Goal: Task Accomplishment & Management: Use online tool/utility

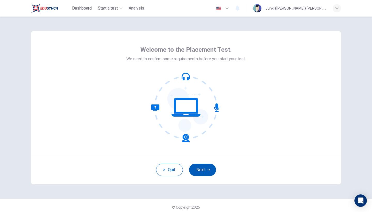
click at [199, 169] on button "Next" at bounding box center [202, 170] width 27 height 12
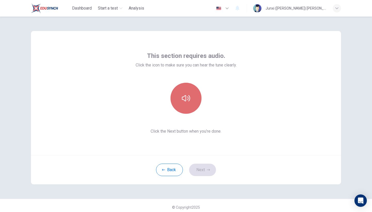
click at [190, 90] on button "button" at bounding box center [186, 98] width 31 height 31
click at [191, 95] on button "button" at bounding box center [186, 98] width 31 height 31
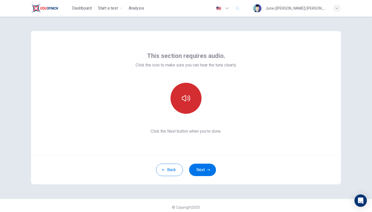
click at [191, 95] on button "button" at bounding box center [186, 98] width 31 height 31
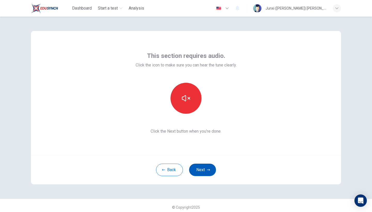
click at [206, 169] on button "Next" at bounding box center [202, 170] width 27 height 12
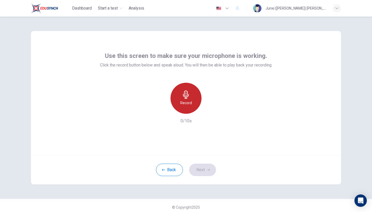
click at [189, 104] on h6 "Record" at bounding box center [186, 103] width 12 height 6
click at [189, 104] on h6 "Stop" at bounding box center [186, 103] width 8 height 6
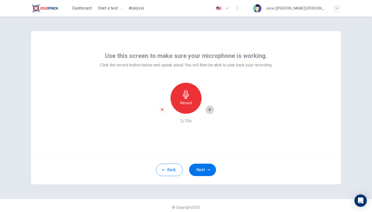
click at [210, 108] on icon "button" at bounding box center [209, 109] width 5 height 5
click at [210, 108] on icon "button" at bounding box center [210, 110] width 4 height 4
click at [208, 172] on button "Next" at bounding box center [202, 170] width 27 height 12
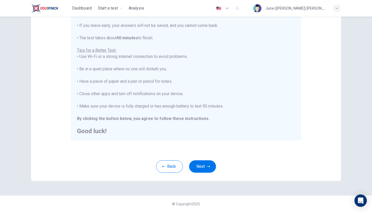
scroll to position [75, 0]
click at [200, 171] on button "Next" at bounding box center [202, 166] width 27 height 12
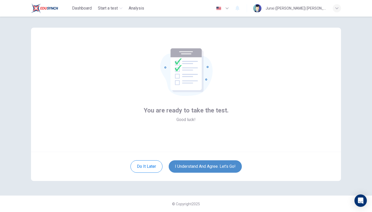
click at [209, 169] on button "I understand and agree. Let’s go!" at bounding box center [205, 166] width 73 height 12
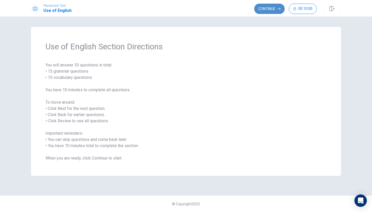
click at [271, 9] on button "Continue" at bounding box center [269, 9] width 30 height 10
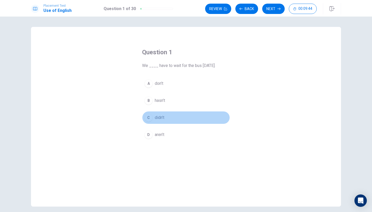
click at [147, 116] on div "C" at bounding box center [148, 117] width 8 height 8
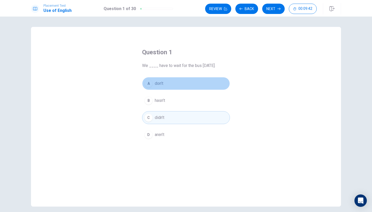
click at [148, 85] on div "A" at bounding box center [148, 83] width 8 height 8
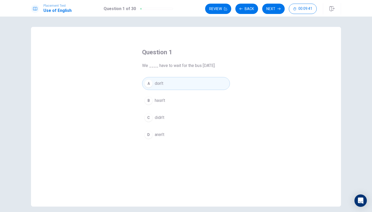
click at [149, 118] on div "C" at bounding box center [148, 117] width 8 height 8
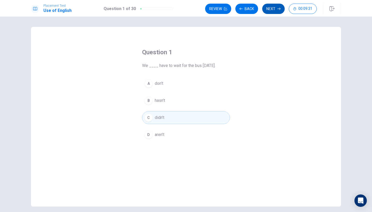
click at [275, 8] on button "Next" at bounding box center [273, 9] width 22 height 10
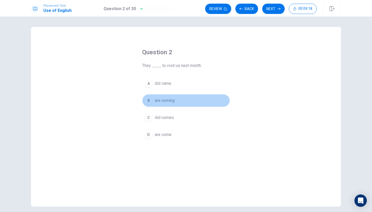
click at [163, 102] on span "are coming" at bounding box center [165, 100] width 20 height 6
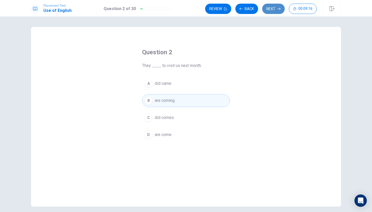
click at [276, 7] on button "Next" at bounding box center [273, 9] width 22 height 10
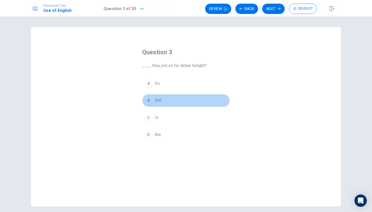
click at [149, 100] on div "B" at bounding box center [148, 100] width 8 height 8
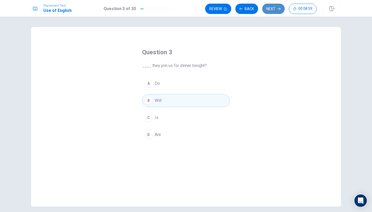
click at [270, 9] on button "Next" at bounding box center [273, 9] width 22 height 10
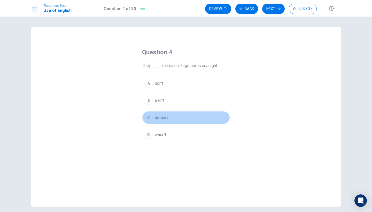
click at [150, 118] on div "C" at bounding box center [148, 117] width 8 height 8
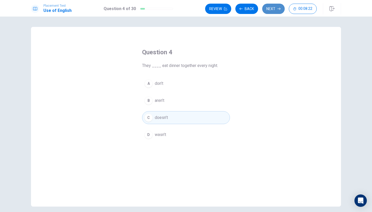
click at [275, 10] on button "Next" at bounding box center [273, 9] width 22 height 10
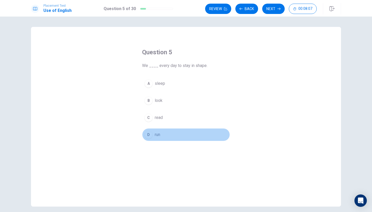
click at [147, 135] on div "D" at bounding box center [148, 135] width 8 height 8
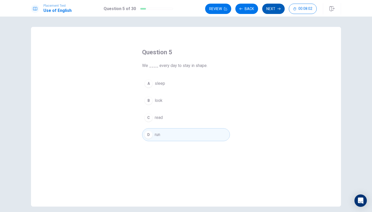
click at [269, 7] on button "Next" at bounding box center [273, 9] width 22 height 10
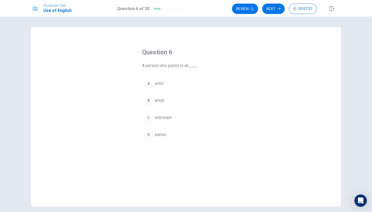
click at [149, 100] on div "B" at bounding box center [148, 100] width 8 height 8
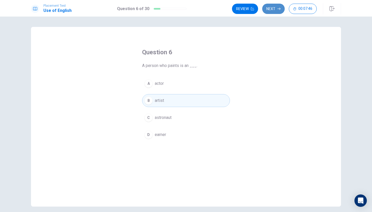
click at [274, 6] on button "Next" at bounding box center [273, 9] width 22 height 10
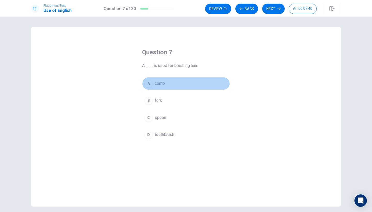
click at [149, 86] on div "A" at bounding box center [148, 83] width 8 height 8
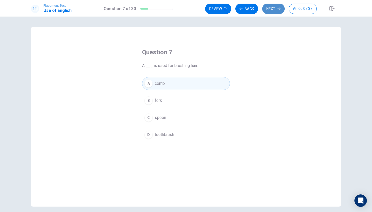
click at [269, 10] on button "Next" at bounding box center [273, 9] width 22 height 10
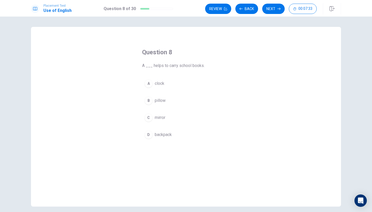
click at [149, 134] on div "D" at bounding box center [148, 135] width 8 height 8
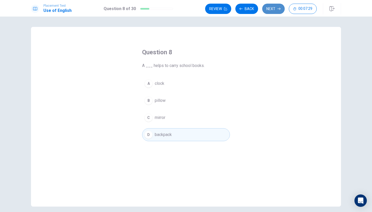
click at [272, 9] on button "Next" at bounding box center [273, 9] width 22 height 10
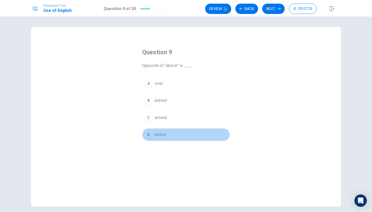
click at [147, 133] on div "D" at bounding box center [148, 135] width 8 height 8
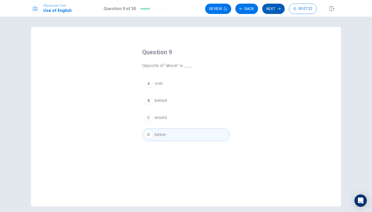
click at [272, 9] on button "Next" at bounding box center [273, 9] width 22 height 10
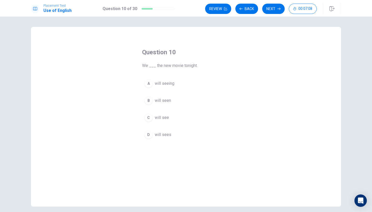
click at [148, 117] on div "C" at bounding box center [148, 117] width 8 height 8
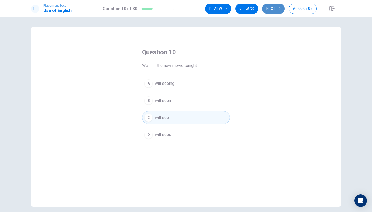
click at [273, 8] on button "Next" at bounding box center [273, 9] width 22 height 10
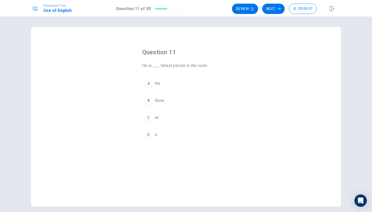
click at [149, 83] on div "A" at bounding box center [148, 83] width 8 height 8
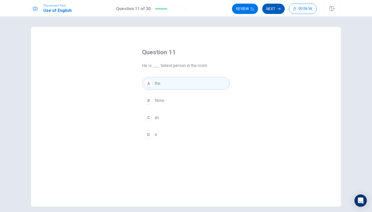
click at [276, 9] on button "Next" at bounding box center [273, 9] width 22 height 10
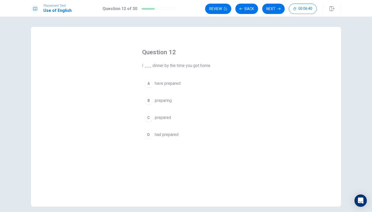
click at [149, 83] on div "A" at bounding box center [148, 83] width 8 height 8
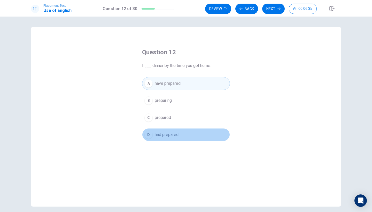
click at [149, 133] on div "D" at bounding box center [148, 135] width 8 height 8
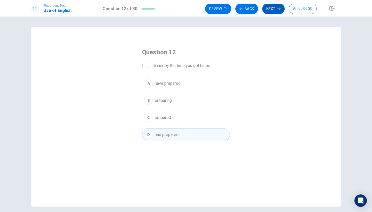
click at [272, 9] on button "Next" at bounding box center [273, 9] width 22 height 10
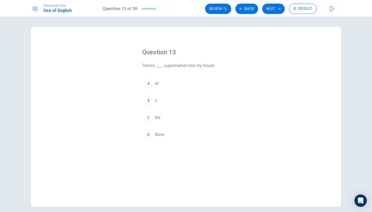
click at [148, 100] on div "B" at bounding box center [148, 100] width 8 height 8
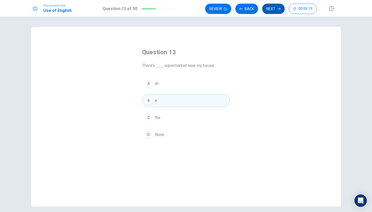
click at [271, 10] on button "Next" at bounding box center [273, 9] width 22 height 10
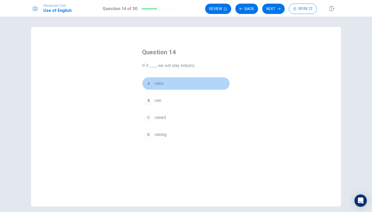
click at [149, 85] on div "A" at bounding box center [148, 83] width 8 height 8
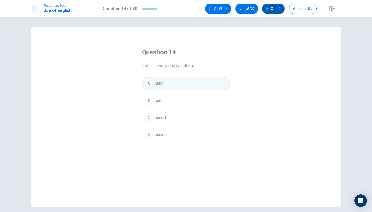
click at [272, 10] on button "Next" at bounding box center [273, 9] width 22 height 10
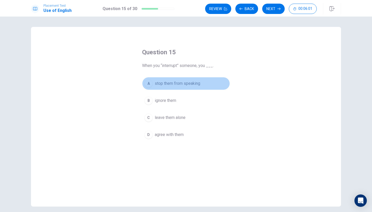
click at [149, 84] on div "A" at bounding box center [148, 83] width 8 height 8
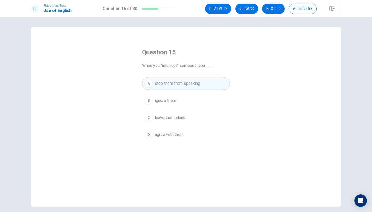
click at [278, 8] on icon "button" at bounding box center [279, 8] width 3 height 3
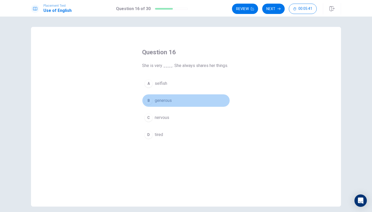
click at [149, 103] on div "B" at bounding box center [148, 100] width 8 height 8
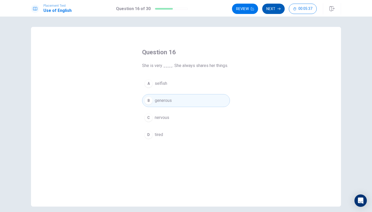
click at [280, 9] on icon "button" at bounding box center [279, 9] width 3 height 2
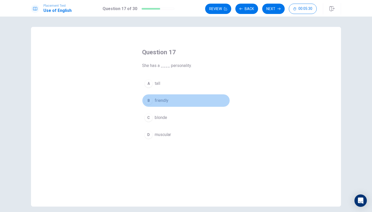
click at [148, 100] on div "B" at bounding box center [148, 100] width 8 height 8
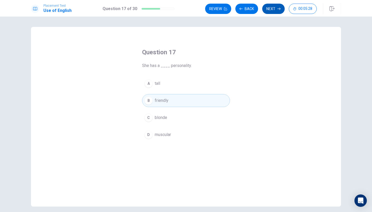
click at [276, 7] on button "Next" at bounding box center [273, 9] width 22 height 10
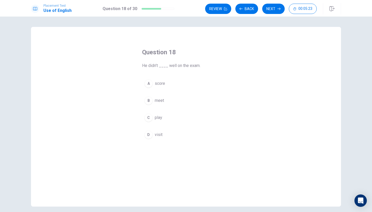
click at [148, 83] on div "A" at bounding box center [148, 83] width 8 height 8
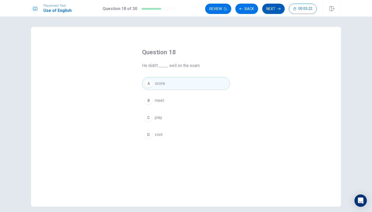
click at [276, 10] on button "Next" at bounding box center [273, 9] width 22 height 10
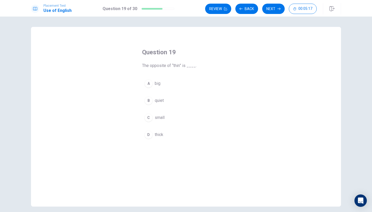
click at [147, 133] on div "D" at bounding box center [148, 135] width 8 height 8
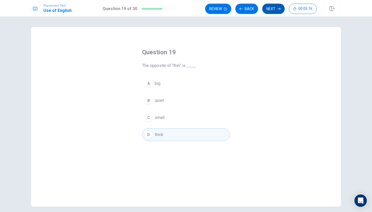
click at [278, 7] on icon "button" at bounding box center [279, 8] width 3 height 3
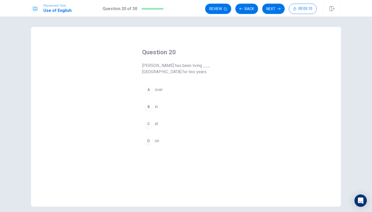
click at [149, 103] on div "B" at bounding box center [148, 107] width 8 height 8
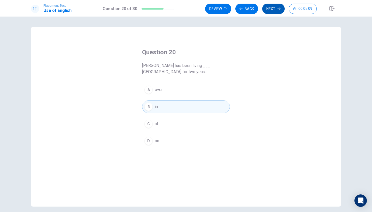
click at [274, 9] on button "Next" at bounding box center [273, 9] width 22 height 10
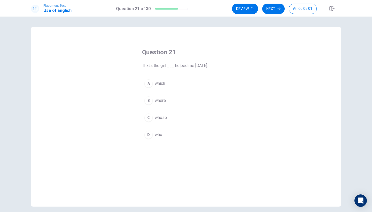
click at [148, 134] on div "D" at bounding box center [148, 135] width 8 height 8
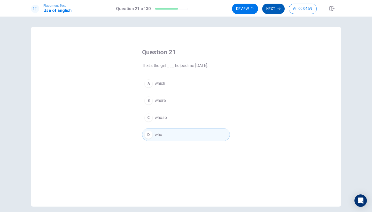
click at [277, 9] on button "Next" at bounding box center [273, 9] width 22 height 10
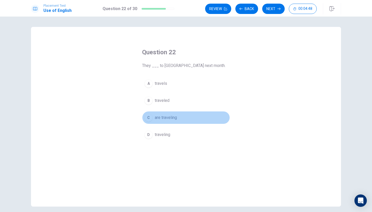
click at [147, 117] on div "C" at bounding box center [148, 117] width 8 height 8
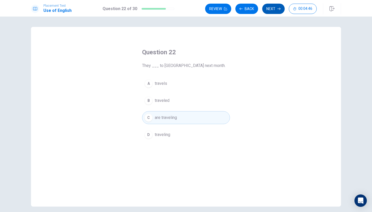
click at [271, 10] on button "Next" at bounding box center [273, 9] width 22 height 10
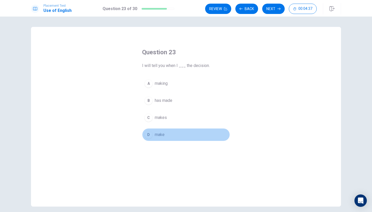
click at [149, 133] on div "D" at bounding box center [148, 135] width 8 height 8
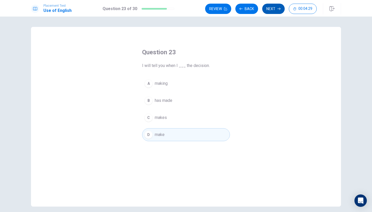
click at [267, 11] on button "Next" at bounding box center [273, 9] width 22 height 10
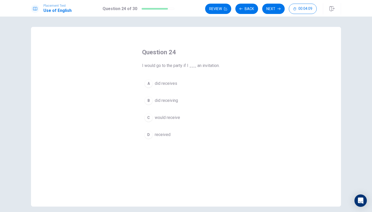
click at [147, 134] on div "D" at bounding box center [148, 135] width 8 height 8
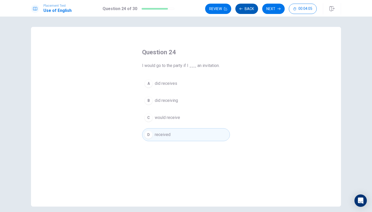
click at [246, 14] on button "Back" at bounding box center [246, 9] width 23 height 10
click at [272, 11] on button "Next" at bounding box center [273, 9] width 22 height 10
click at [274, 10] on button "Next" at bounding box center [273, 9] width 22 height 10
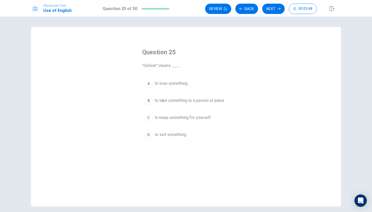
click at [149, 102] on div "B" at bounding box center [148, 100] width 8 height 8
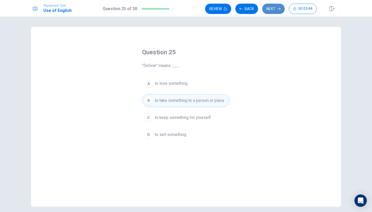
click at [273, 12] on button "Next" at bounding box center [273, 9] width 22 height 10
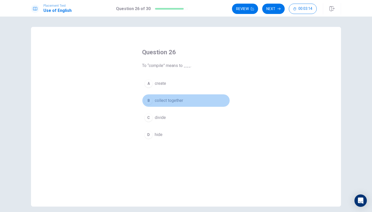
click at [149, 102] on div "B" at bounding box center [148, 100] width 8 height 8
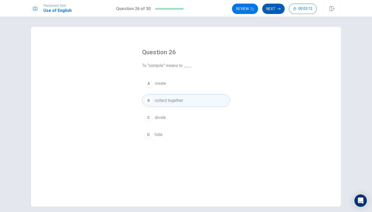
click at [277, 11] on button "Next" at bounding box center [273, 9] width 22 height 10
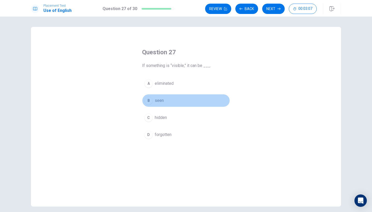
click at [147, 102] on div "B" at bounding box center [148, 100] width 8 height 8
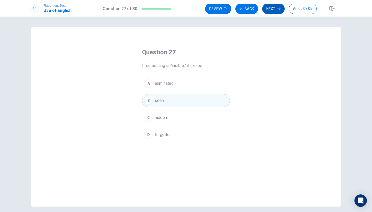
click at [277, 11] on button "Next" at bounding box center [273, 9] width 22 height 10
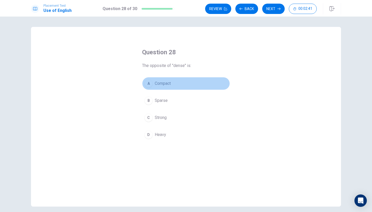
click at [150, 83] on div "A" at bounding box center [148, 83] width 8 height 8
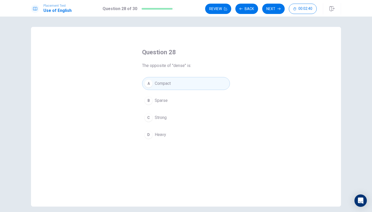
click at [149, 100] on div "B" at bounding box center [148, 100] width 8 height 8
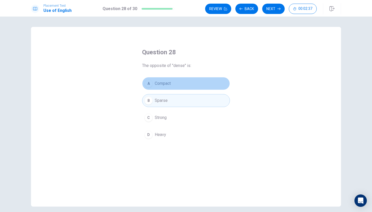
click at [152, 87] on button "A Compact" at bounding box center [186, 83] width 88 height 13
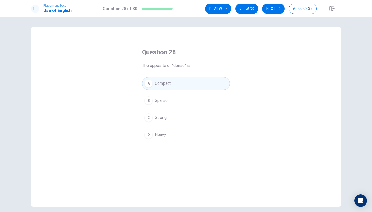
click at [148, 134] on div "D" at bounding box center [148, 135] width 8 height 8
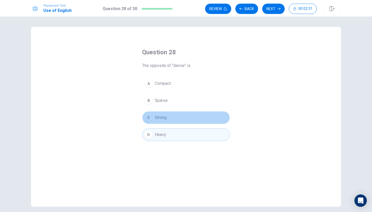
click at [147, 120] on div "C" at bounding box center [148, 117] width 8 height 8
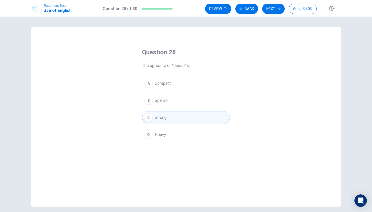
click at [153, 105] on button "B Sparse" at bounding box center [186, 100] width 88 height 13
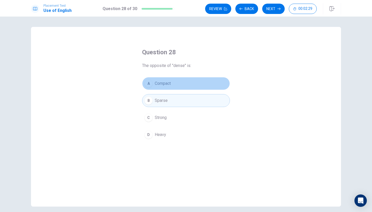
click at [154, 87] on button "A Compact" at bounding box center [186, 83] width 88 height 13
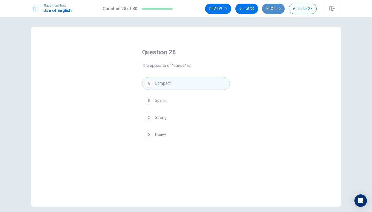
click at [270, 8] on button "Next" at bounding box center [273, 9] width 22 height 10
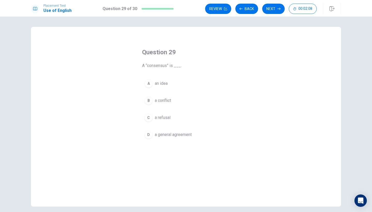
click at [149, 116] on div "C" at bounding box center [148, 117] width 8 height 8
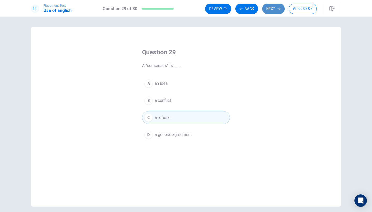
click at [273, 12] on button "Next" at bounding box center [273, 9] width 22 height 10
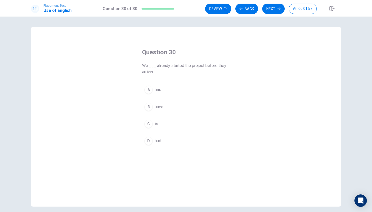
click at [149, 139] on div "D" at bounding box center [148, 141] width 8 height 8
click at [156, 106] on span "have" at bounding box center [159, 107] width 9 height 6
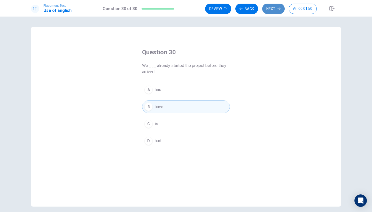
click at [272, 12] on button "Next" at bounding box center [273, 9] width 22 height 10
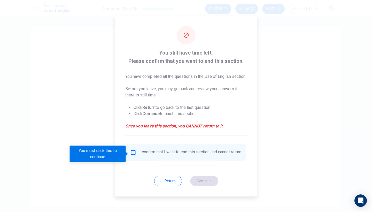
click at [133, 152] on input "You must click this to continue" at bounding box center [133, 152] width 6 height 6
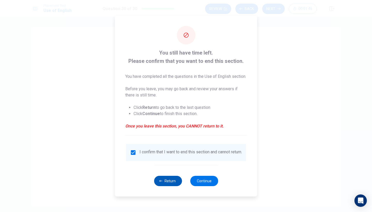
click at [163, 182] on icon "button" at bounding box center [160, 180] width 3 height 3
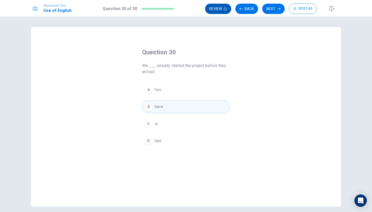
click at [211, 7] on button "Review" at bounding box center [218, 9] width 26 height 10
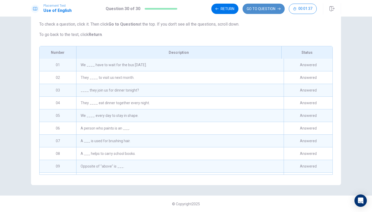
click at [265, 12] on button "GO TO QUESTION" at bounding box center [264, 9] width 42 height 10
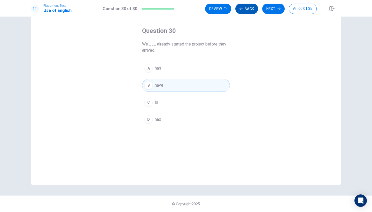
click at [249, 10] on button "Back" at bounding box center [246, 9] width 23 height 10
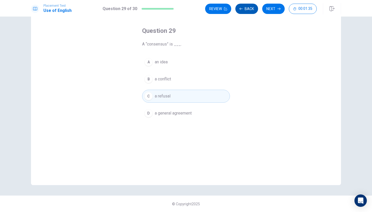
click at [249, 10] on button "Back" at bounding box center [246, 9] width 23 height 10
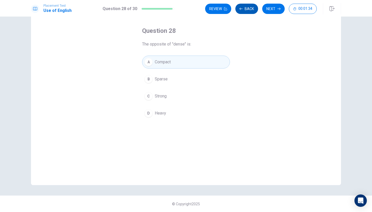
click at [249, 10] on button "Back" at bounding box center [246, 9] width 23 height 10
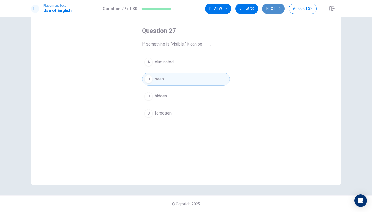
click at [270, 7] on button "Next" at bounding box center [273, 9] width 22 height 10
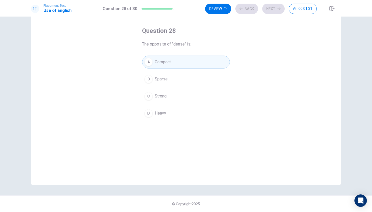
click at [241, 7] on div "Review Back Next 00:01:31" at bounding box center [261, 9] width 112 height 10
click at [245, 7] on button "Back" at bounding box center [246, 9] width 23 height 10
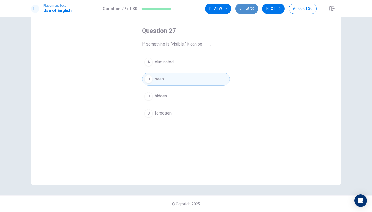
click at [245, 7] on button "Back" at bounding box center [246, 9] width 23 height 10
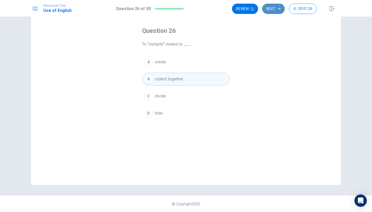
click at [274, 6] on button "Next" at bounding box center [273, 9] width 22 height 10
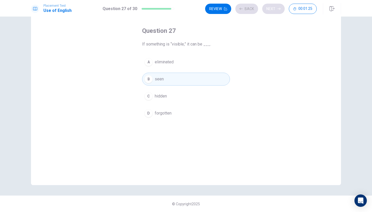
click at [274, 6] on div "Review Back Next 00:01:25" at bounding box center [261, 9] width 112 height 10
click at [274, 11] on button "Next" at bounding box center [273, 9] width 22 height 10
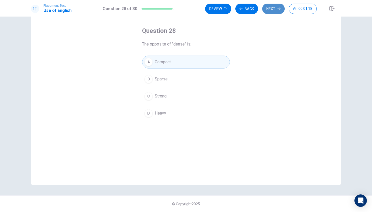
click at [268, 6] on button "Next" at bounding box center [273, 9] width 22 height 10
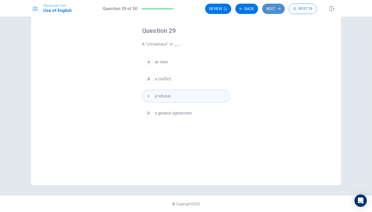
click at [279, 9] on icon "button" at bounding box center [279, 8] width 3 height 3
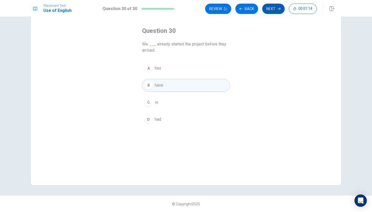
click at [276, 10] on button "Next" at bounding box center [273, 9] width 22 height 10
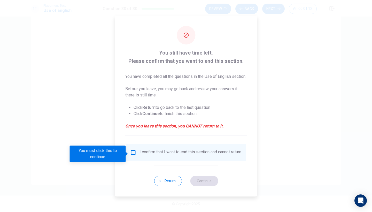
click at [133, 155] on input "You must click this to continue" at bounding box center [133, 152] width 6 height 6
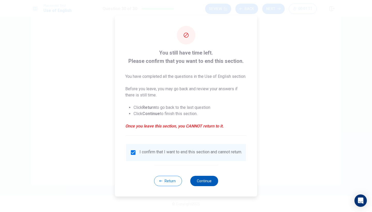
click at [200, 185] on button "Continue" at bounding box center [204, 181] width 28 height 10
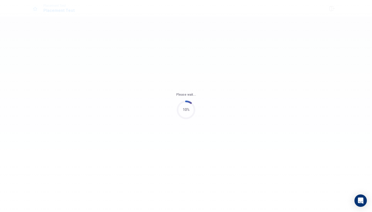
scroll to position [0, 0]
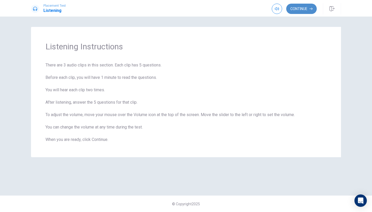
click at [300, 7] on button "Continue" at bounding box center [301, 9] width 30 height 10
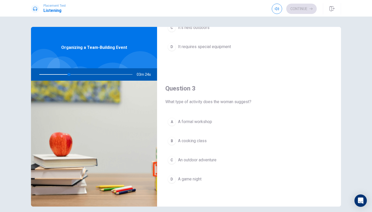
scroll to position [218, 0]
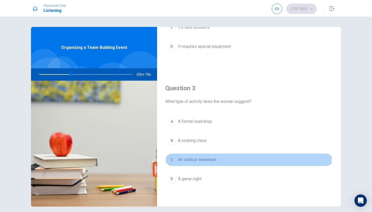
click at [171, 158] on div "C" at bounding box center [172, 160] width 8 height 8
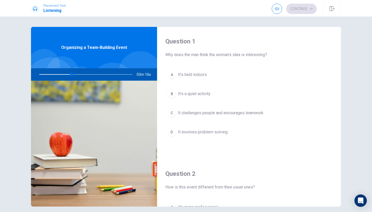
scroll to position [0, 0]
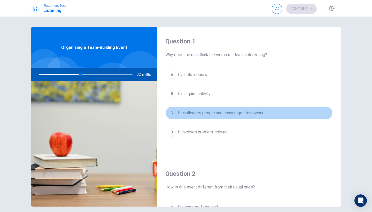
click at [172, 111] on div "C" at bounding box center [172, 113] width 8 height 8
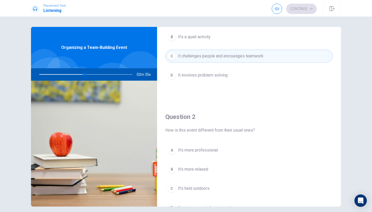
scroll to position [74, 0]
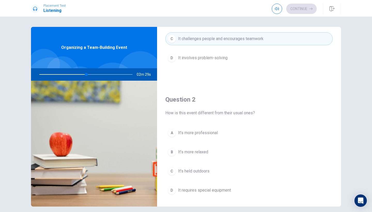
drag, startPoint x: 86, startPoint y: 75, endPoint x: 73, endPoint y: 74, distance: 12.2
click at [73, 74] on div at bounding box center [85, 74] width 104 height 12
click at [114, 74] on div at bounding box center [85, 74] width 104 height 12
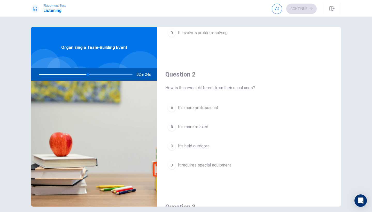
scroll to position [99, 0]
click at [172, 146] on div "C" at bounding box center [172, 146] width 8 height 8
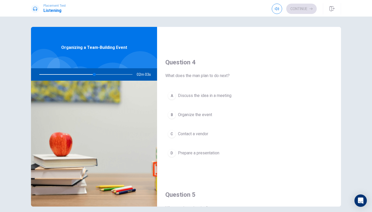
scroll to position [377, 0]
click at [171, 113] on div "B" at bounding box center [172, 114] width 8 height 8
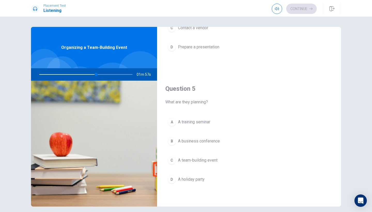
scroll to position [482, 0]
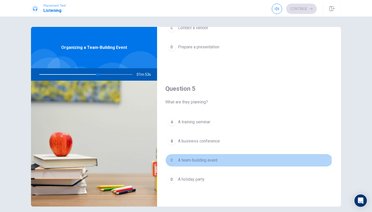
click at [172, 161] on div "C" at bounding box center [172, 160] width 8 height 8
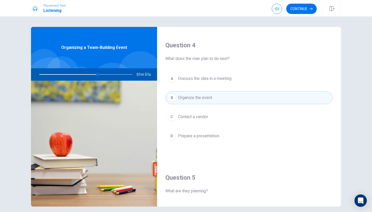
scroll to position [392, 0]
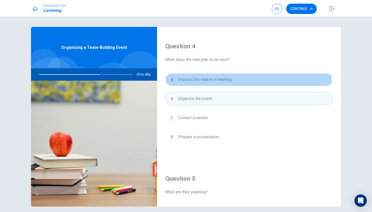
click at [172, 82] on div "A" at bounding box center [172, 79] width 8 height 8
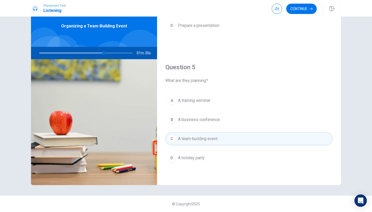
scroll to position [21, 0]
click at [298, 11] on button "Continue" at bounding box center [301, 9] width 30 height 10
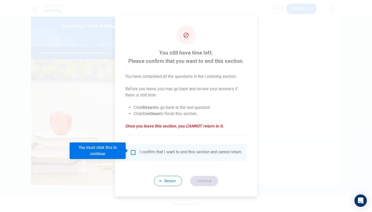
click at [128, 149] on span at bounding box center [127, 151] width 3 height 4
click at [130, 149] on input "You must click this to continue" at bounding box center [133, 152] width 6 height 6
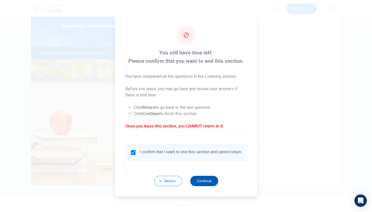
click at [201, 184] on button "Continue" at bounding box center [204, 181] width 28 height 10
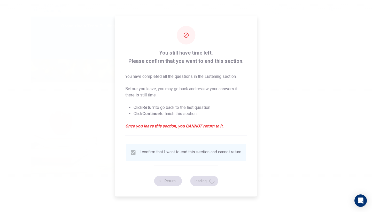
type input "73"
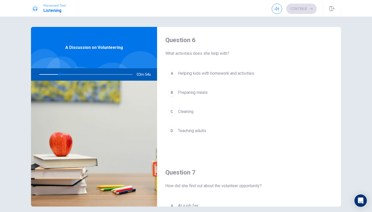
scroll to position [0, 0]
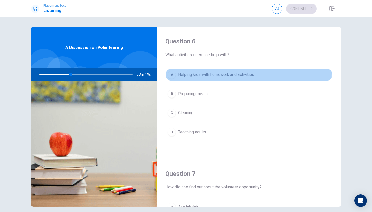
click at [172, 73] on div "A" at bounding box center [172, 75] width 8 height 8
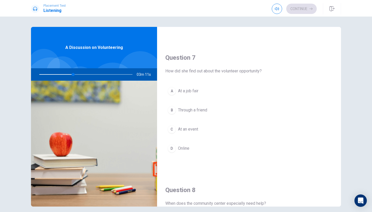
scroll to position [117, 0]
click at [172, 145] on div "D" at bounding box center [172, 147] width 8 height 8
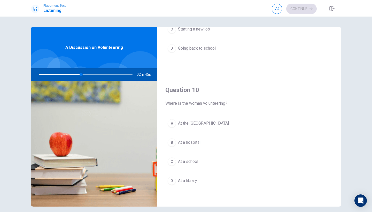
scroll to position [480, 0]
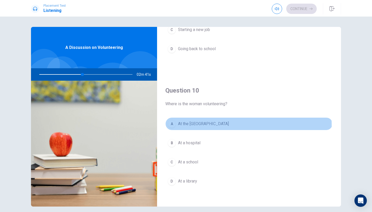
click at [172, 126] on div "A" at bounding box center [172, 124] width 8 height 8
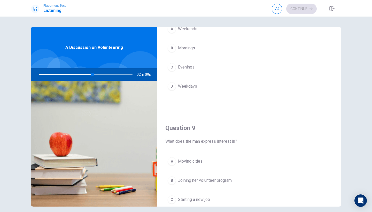
scroll to position [310, 0]
click at [173, 32] on div "A" at bounding box center [172, 29] width 8 height 8
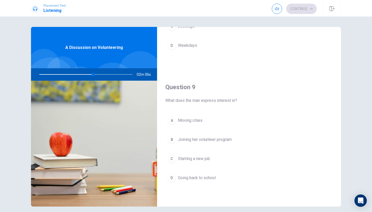
scroll to position [353, 0]
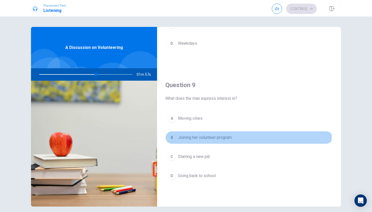
click at [172, 135] on div "B" at bounding box center [172, 137] width 8 height 8
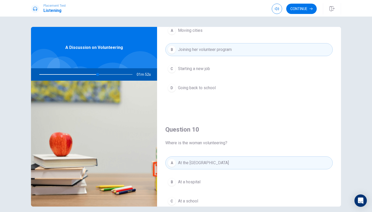
scroll to position [440, 0]
click at [304, 10] on button "Continue" at bounding box center [301, 9] width 30 height 10
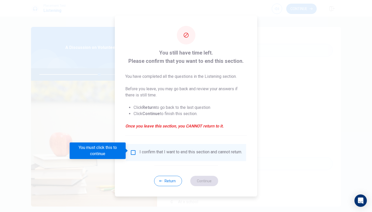
click at [136, 149] on div "I confirm that I want to end this section and cannot return." at bounding box center [186, 152] width 112 height 6
click at [129, 151] on span at bounding box center [127, 151] width 3 height 4
click at [132, 151] on input "You must click this to continue" at bounding box center [133, 152] width 6 height 6
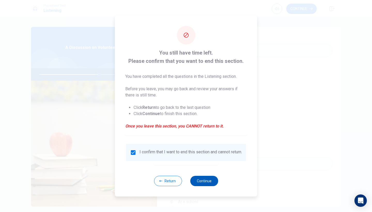
click at [206, 182] on button "Continue" at bounding box center [204, 181] width 28 height 10
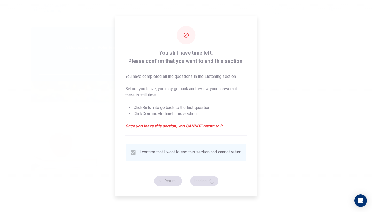
type input "66"
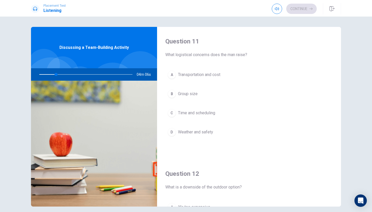
scroll to position [0, 0]
click at [172, 73] on div "A" at bounding box center [172, 75] width 8 height 8
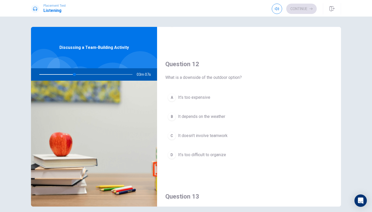
scroll to position [114, 0]
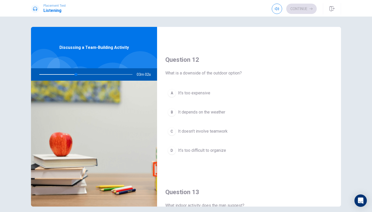
click at [171, 150] on div "D" at bounding box center [172, 150] width 8 height 8
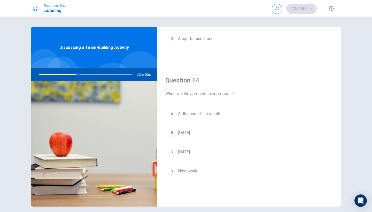
scroll to position [364, 0]
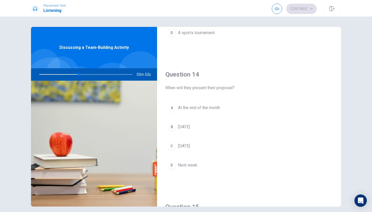
click at [172, 168] on div "D" at bounding box center [172, 165] width 8 height 8
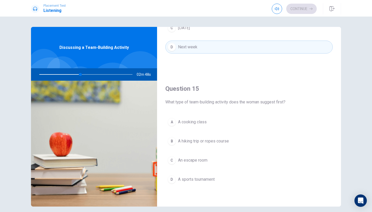
scroll to position [482, 0]
click at [169, 142] on div "B" at bounding box center [172, 141] width 8 height 8
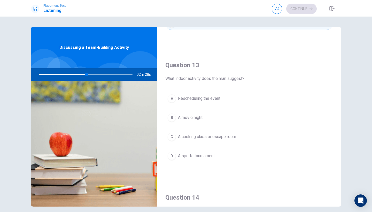
scroll to position [242, 0]
click at [169, 134] on div "C" at bounding box center [172, 136] width 8 height 8
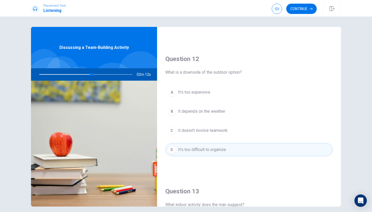
scroll to position [114, 0]
click at [196, 113] on span "It depends on the weather" at bounding box center [201, 112] width 47 height 6
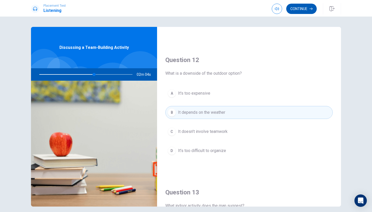
click at [308, 7] on button "Continue" at bounding box center [301, 9] width 30 height 10
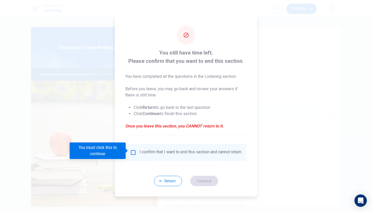
click at [129, 150] on div "You must click this to continue" at bounding box center [100, 150] width 60 height 17
click at [132, 150] on input "You must click this to continue" at bounding box center [133, 152] width 6 height 6
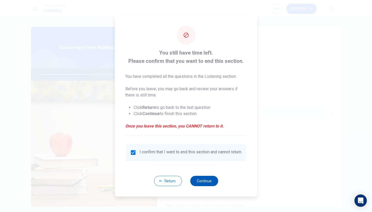
click at [199, 181] on button "Continue" at bounding box center [204, 181] width 28 height 10
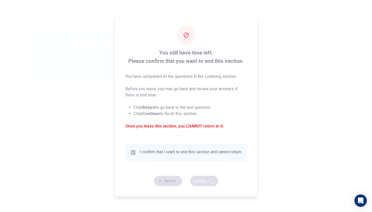
type input "61"
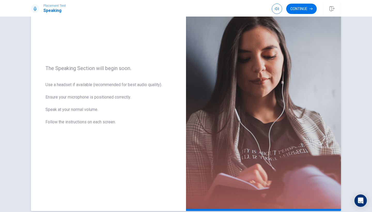
scroll to position [41, 0]
click at [302, 6] on button "Continue" at bounding box center [301, 9] width 30 height 10
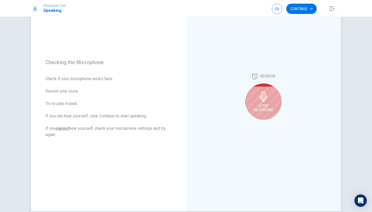
click at [261, 99] on icon at bounding box center [263, 96] width 7 height 10
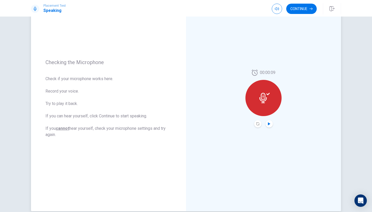
click at [269, 125] on icon "Play Audio" at bounding box center [269, 123] width 3 height 3
click at [294, 6] on button "Continue" at bounding box center [301, 9] width 30 height 10
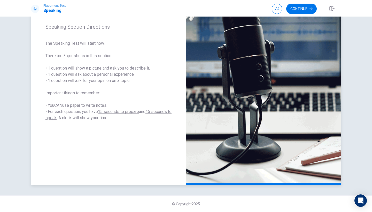
scroll to position [0, 0]
click at [301, 10] on button "Continue" at bounding box center [301, 9] width 30 height 10
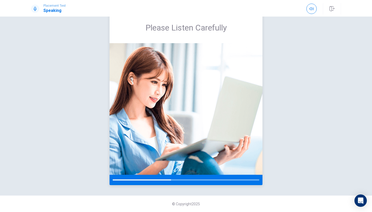
click at [165, 73] on img at bounding box center [186, 109] width 153 height 132
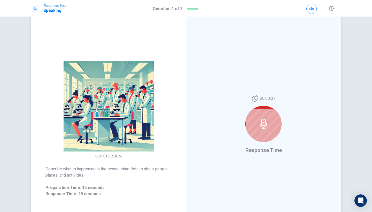
click at [267, 128] on icon at bounding box center [263, 124] width 10 height 10
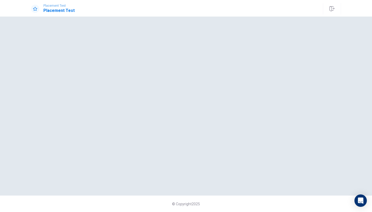
scroll to position [0, 0]
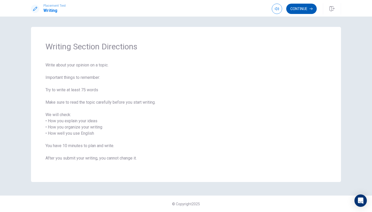
click at [300, 9] on button "Continue" at bounding box center [301, 9] width 30 height 10
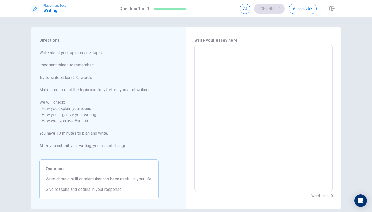
click at [217, 63] on textarea at bounding box center [263, 117] width 131 height 137
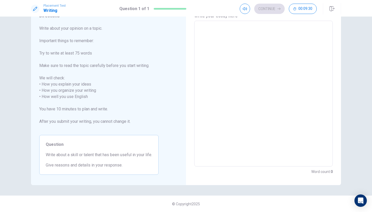
scroll to position [8, 0]
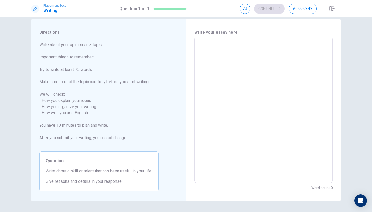
type textarea "A"
type textarea "x"
type textarea "A"
type textarea "x"
type textarea "A t"
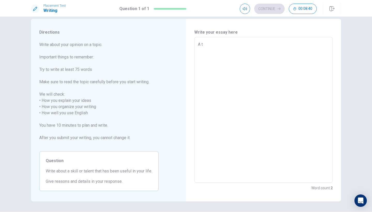
type textarea "x"
type textarea "A"
type textarea "x"
type textarea "A u"
type textarea "x"
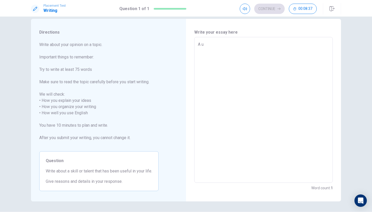
type textarea "A us"
type textarea "x"
type textarea "A use"
type textarea "x"
type textarea "A usef"
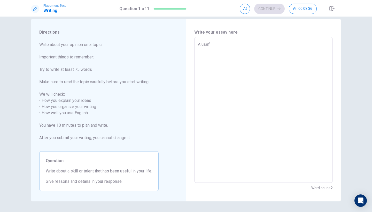
type textarea "x"
type textarea "A usefu"
type textarea "x"
type textarea "A useful"
type textarea "x"
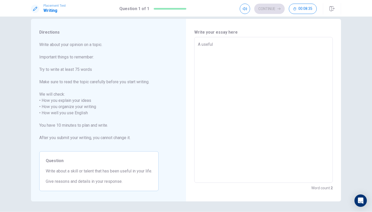
type textarea "A useful"
type textarea "x"
type textarea "A useful t"
type textarea "x"
type textarea "A useful ta"
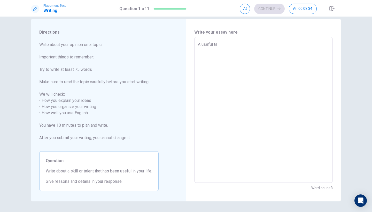
type textarea "x"
type textarea "A useful tal"
type textarea "x"
type textarea "A useful tale"
type textarea "x"
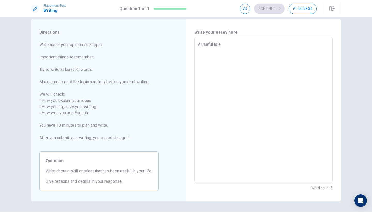
type textarea "A useful talen"
type textarea "x"
type textarea "A useful tale"
type textarea "x"
type textarea "A useful tal"
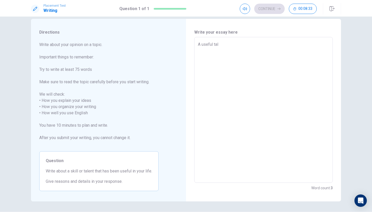
type textarea "x"
type textarea "A useful ta"
type textarea "x"
type textarea "A useful t"
type textarea "x"
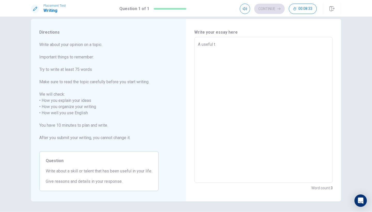
type textarea "A useful"
type textarea "x"
type textarea "A useful"
type textarea "x"
type textarea "A useful"
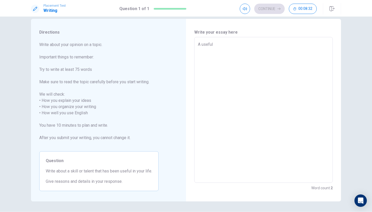
type textarea "x"
type textarea "A useful s"
type textarea "x"
type textarea "A useful sk"
type textarea "x"
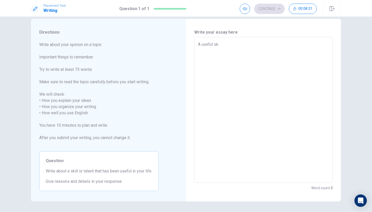
type textarea "A useful ski"
type textarea "x"
type textarea "A useful skil"
type textarea "x"
type textarea "A useful skill"
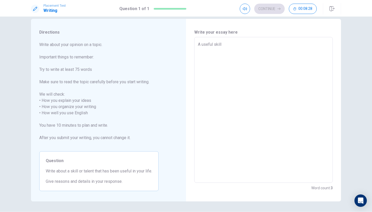
type textarea "x"
type textarea "A useful skillt"
type textarea "x"
type textarea "A useful skillth"
type textarea "x"
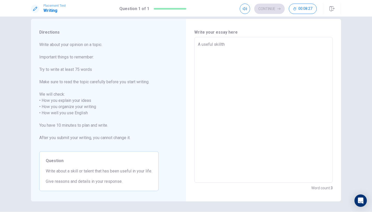
type textarea "A useful skilltha"
type textarea "x"
type textarea "A useful skillthat"
type textarea "x"
type textarea "A useful skillthat'"
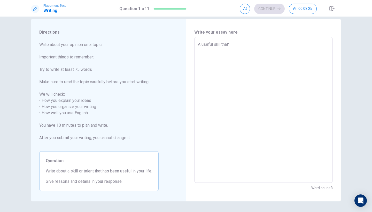
type textarea "x"
type textarea "A useful skillthat's"
type textarea "x"
type textarea "A useful skillthat's"
type textarea "x"
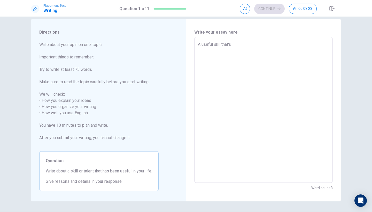
click at [221, 43] on textarea "A useful skillthat's" at bounding box center [263, 109] width 131 height 137
type textarea "A useful skill that's"
type textarea "x"
click at [243, 48] on textarea "A useful skill that's" at bounding box center [263, 109] width 131 height 137
type textarea "A useful skill that's u"
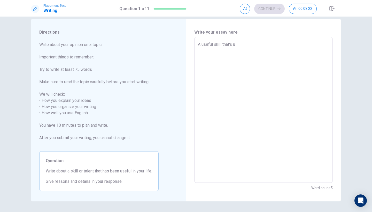
type textarea "x"
type textarea "A useful skill that's us"
type textarea "x"
type textarea "A useful skill that's use"
type textarea "x"
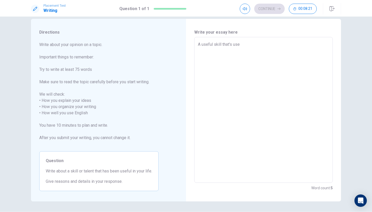
type textarea "A useful skill that's usef"
type textarea "x"
type textarea "A useful skill that's usefu"
type textarea "x"
type textarea "A useful skill that's useful"
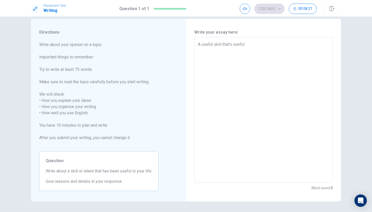
type textarea "x"
type textarea "A useful skill that's usefu"
type textarea "x"
type textarea "A useful skill that's usef"
type textarea "x"
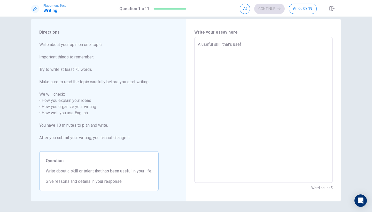
type textarea "A useful skill that's use"
type textarea "x"
type textarea "A useful skill that's us"
type textarea "x"
type textarea "A useful skill that's u"
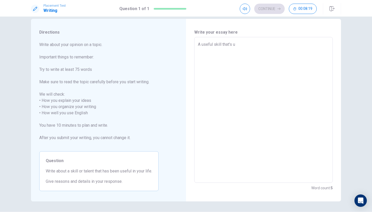
type textarea "x"
type textarea "A useful skill that's"
type textarea "x"
type textarea "A useful skill that's"
type textarea "x"
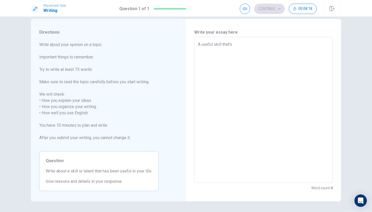
type textarea "A useful skill that'"
type textarea "x"
type textarea "A useful skill that"
type textarea "x"
type textarea "A useful skill tha"
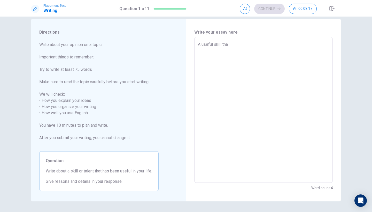
type textarea "x"
type textarea "A useful skill th"
type textarea "x"
type textarea "A useful skill t"
type textarea "x"
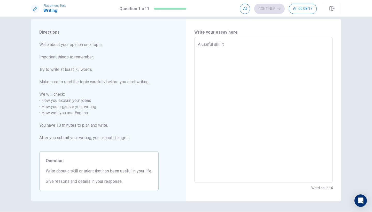
type textarea "A useful skill"
type textarea "x"
type textarea "A useful skill i"
type textarea "x"
type textarea "A useful skill in"
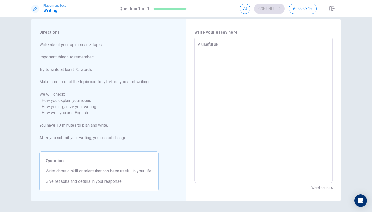
type textarea "x"
type textarea "A useful skill in"
type textarea "x"
type textarea "A useful skill in m"
type textarea "x"
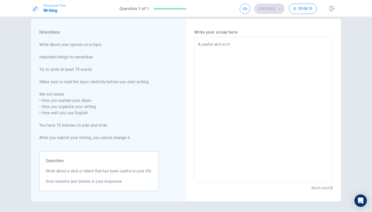
type textarea "A useful skill in my"
type textarea "x"
type textarea "A useful skill in my"
type textarea "x"
type textarea "A useful skill in my l"
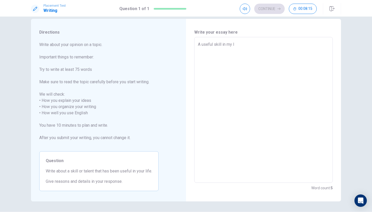
type textarea "x"
type textarea "A useful skill in my li"
type textarea "x"
type textarea "A useful skill in my lif"
type textarea "x"
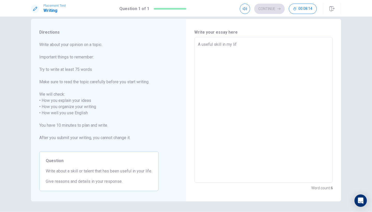
type textarea "A useful skill in my life"
type textarea "x"
type textarea "A useful skill in my life"
type textarea "x"
type textarea "A useful skill in my life t"
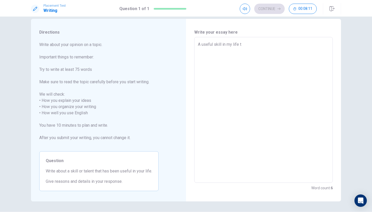
type textarea "x"
type textarea "A useful skill in my life th"
type textarea "x"
type textarea "A useful skill in my life tha"
type textarea "x"
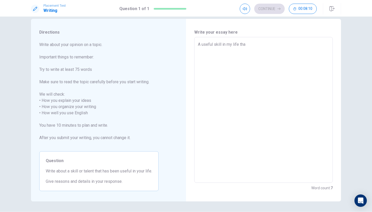
type textarea "A useful skill in my life that"
type textarea "x"
type textarea "A useful skill in my life that"
type textarea "x"
type textarea "A useful skill in my life that I"
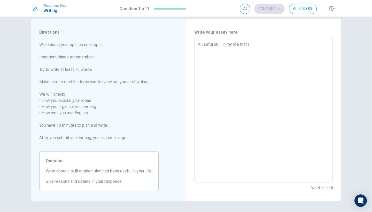
type textarea "x"
type textarea "A useful skill in my life that"
type textarea "x"
type textarea "A useful skill in my life that I"
type textarea "x"
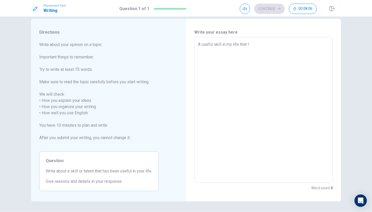
type textarea "A useful skill in my life that I'"
type textarea "x"
type textarea "A useful skill in my life that I'v"
type textarea "x"
type textarea "A useful skill in my life that I've"
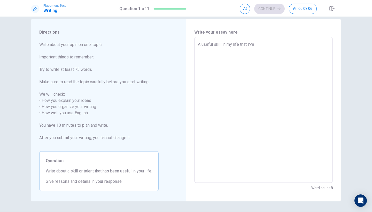
type textarea "x"
type textarea "A useful skill in my life that I've"
type textarea "x"
type textarea "A useful skill in my life that I've b"
type textarea "x"
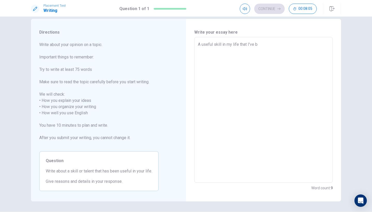
type textarea "A useful skill in my life that I've be"
type textarea "x"
type textarea "A useful skill in my life that I've bee"
type textarea "x"
type textarea "A useful skill in my life that I've been"
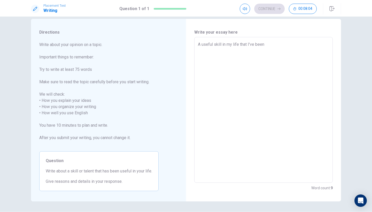
type textarea "x"
type textarea "A useful skill in my life that I've been"
type textarea "x"
type textarea "A useful skill in my life that I've been u"
type textarea "x"
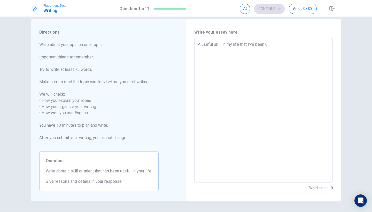
type textarea "A useful skill in my life that I've been us"
type textarea "x"
type textarea "A useful skill in my life that I've been usi"
type textarea "x"
type textarea "A useful skill in my life that I've been usin"
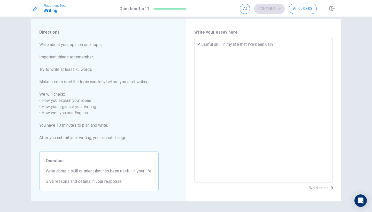
type textarea "x"
type textarea "A useful skill in my life that I've been using"
type textarea "x"
type textarea "A useful skill in my life that I've been using"
type textarea "x"
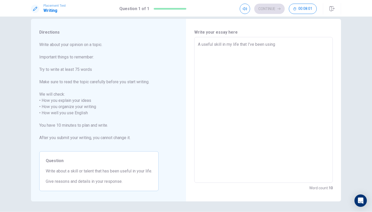
type textarea "A useful skill in my life that I've been using i"
type textarea "x"
type textarea "A useful skill in my life that I've been using is"
type textarea "x"
type textarea "A useful skill in my life that I've been using is"
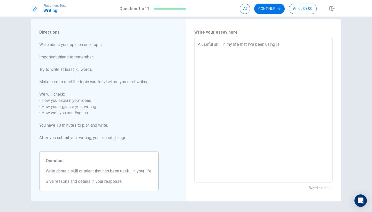
type textarea "x"
type textarea "A useful skill in my life that I've been using is t"
type textarea "x"
type textarea "A useful skill in my life that I've been using is th"
type textarea "x"
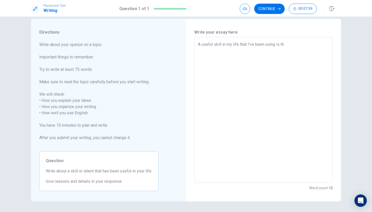
type textarea "A useful skill in my life that I've been using is thi"
type textarea "x"
type textarea "A useful skill in my life that I've been using is thin"
type textarea "x"
type textarea "A useful skill in my life that I've been using is think"
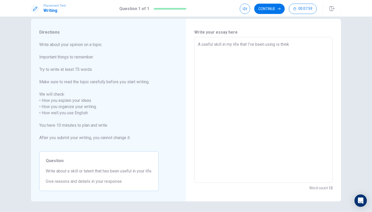
type textarea "x"
type textarea "A useful skill in my life that I've been using is thinki"
type textarea "x"
type textarea "A useful skill in my life that I've been using is thinkin"
click at [276, 50] on textarea "A useful skill in my life that I've been using is thinking out of the box. In m…" at bounding box center [263, 109] width 131 height 137
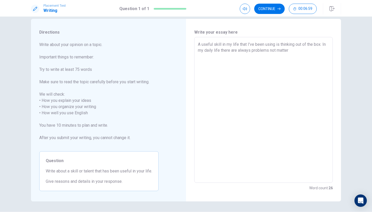
click at [307, 50] on textarea "A useful skill in my life that I've been using is thinking out of the box. In m…" at bounding box center [263, 109] width 131 height 137
click at [322, 49] on textarea "A useful skill in my life that I've been using is thinking out of the box. In m…" at bounding box center [263, 109] width 131 height 137
click at [254, 57] on textarea "A useful skill in my life that I've been using is thinking out of the box. In m…" at bounding box center [263, 109] width 131 height 137
click at [300, 56] on textarea "A useful skill in my life that I've been using is thinking out of the box. In m…" at bounding box center [263, 109] width 131 height 137
click at [327, 58] on textarea "A useful skill in my life that I've been using is thinking out of the box. In m…" at bounding box center [263, 109] width 131 height 137
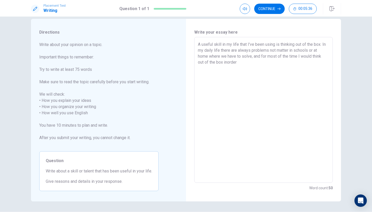
click at [227, 63] on textarea "A useful skill in my life that I've been using is thinking out of the box. In m…" at bounding box center [263, 109] width 131 height 137
click at [253, 64] on textarea "A useful skill in my life that I've been using is thinking out of the box. In m…" at bounding box center [263, 109] width 131 height 137
click at [222, 62] on textarea "A useful skill in my life that I've been using is thinking out of the box. In m…" at bounding box center [263, 109] width 131 height 137
click at [242, 62] on textarea "A useful skill in my life that I've been using is thinking out of the box. In m…" at bounding box center [263, 109] width 131 height 137
click at [270, 63] on textarea "A useful skill in my life that I've been using is thinking out of the box. In m…" at bounding box center [263, 109] width 131 height 137
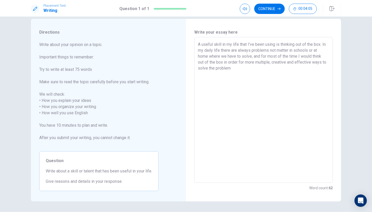
click at [287, 62] on textarea "A useful skill in my life that I've been using is thinking out of the box. In m…" at bounding box center [263, 109] width 131 height 137
click at [236, 69] on textarea "A useful skill in my life that I've been using is thinking out of the box. In m…" at bounding box center [263, 109] width 131 height 137
click at [254, 63] on textarea "A useful skill in my life that I've been using is thinking out of the box. In m…" at bounding box center [263, 109] width 131 height 137
click at [261, 75] on textarea "A useful skill in my life that I've been using is thinking out of the box. In m…" at bounding box center [263, 109] width 131 height 137
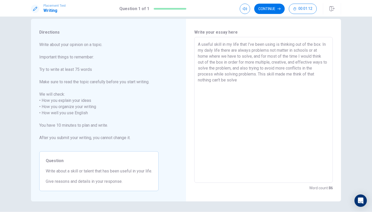
click at [319, 75] on textarea "A useful skill in my life that I've been using is thinking out of the box. In m…" at bounding box center [263, 109] width 131 height 137
drag, startPoint x: 225, startPoint y: 81, endPoint x: 240, endPoint y: 83, distance: 15.6
click at [233, 81] on textarea "A useful skill in my life that I've been using is thinking out of the box. In m…" at bounding box center [263, 109] width 131 height 137
click at [227, 81] on textarea "A useful skill in my life that I've been using is thinking out of the box. In m…" at bounding box center [263, 109] width 131 height 137
click at [226, 81] on textarea "A useful skill in my life that I've been using is thinking out of the box. In m…" at bounding box center [263, 109] width 131 height 137
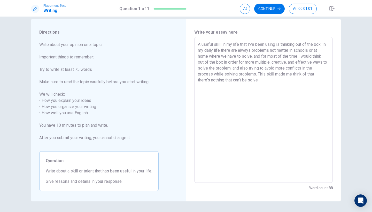
click at [259, 81] on textarea "A useful skill in my life that I've been using is thinking out of the box. In m…" at bounding box center [263, 109] width 131 height 137
click at [265, 6] on button "Continue" at bounding box center [269, 9] width 30 height 10
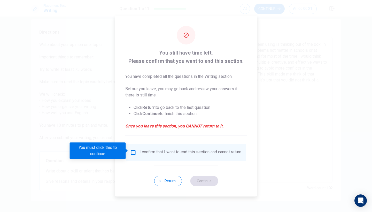
click at [130, 150] on input "You must click this to continue" at bounding box center [133, 152] width 6 height 6
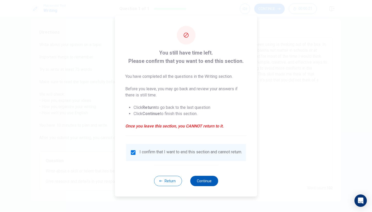
click at [204, 183] on button "Continue" at bounding box center [204, 181] width 28 height 10
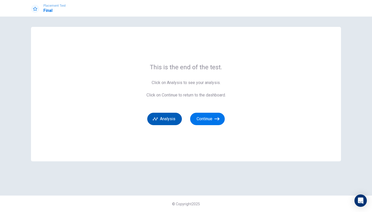
click at [175, 118] on button "Analysis" at bounding box center [164, 119] width 35 height 12
